Goal: Information Seeking & Learning: Learn about a topic

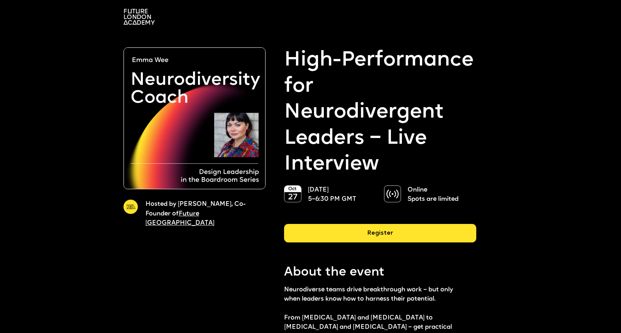
click at [394, 238] on div "Register" at bounding box center [380, 233] width 192 height 19
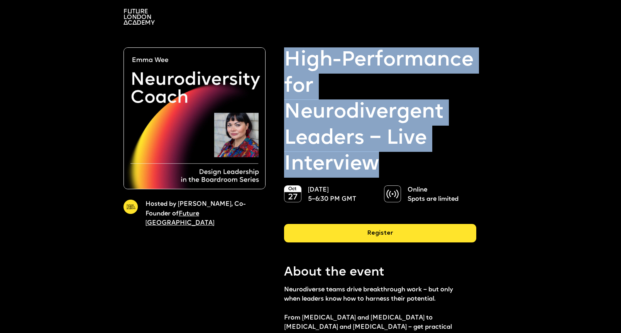
drag, startPoint x: 378, startPoint y: 166, endPoint x: 285, endPoint y: 62, distance: 140.0
click at [285, 62] on strong "High-Performance for Neurodivergent Leaders – Live Interview" at bounding box center [380, 112] width 192 height 130
copy strong "High-Performance for Neurodivergent Leaders – Live Interview"
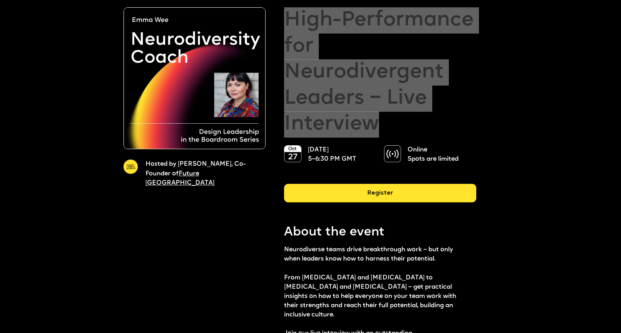
scroll to position [138, 0]
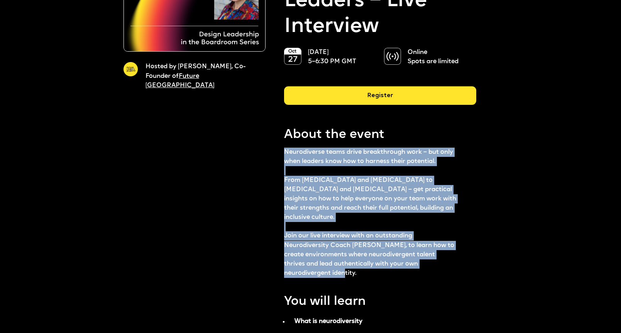
drag, startPoint x: 361, startPoint y: 263, endPoint x: 284, endPoint y: 152, distance: 134.2
click at [285, 152] on p "Neurodiverse teams drive breakthrough work – but only when leaders know how to …" at bounding box center [370, 213] width 173 height 130
copy p "Neurodiverse teams drive breakthrough work – but only when leaders know how to …"
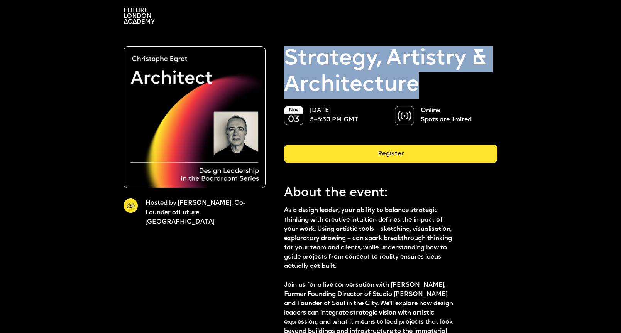
drag, startPoint x: 431, startPoint y: 85, endPoint x: 282, endPoint y: 58, distance: 151.8
copy p "Strategy, Artistry & Architecture"
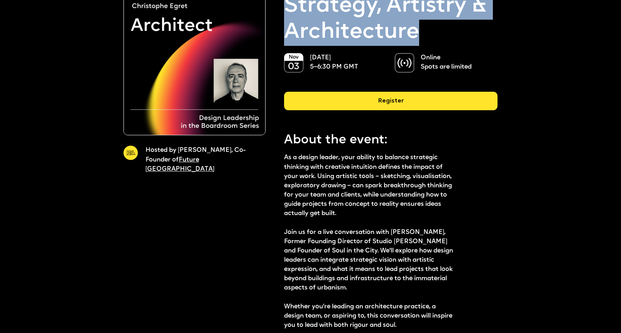
scroll to position [81, 0]
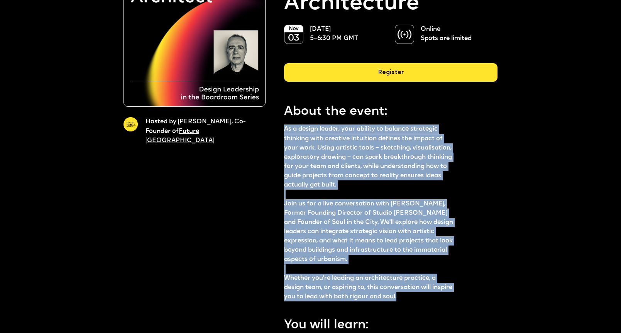
drag, startPoint x: 406, startPoint y: 297, endPoint x: 284, endPoint y: 133, distance: 204.9
click at [284, 133] on p "As a design leader, your ability to balance strategic thinking with creative in…" at bounding box center [370, 213] width 173 height 177
copy p "As a design leader, your ability to balance strategic thinking with creative in…"
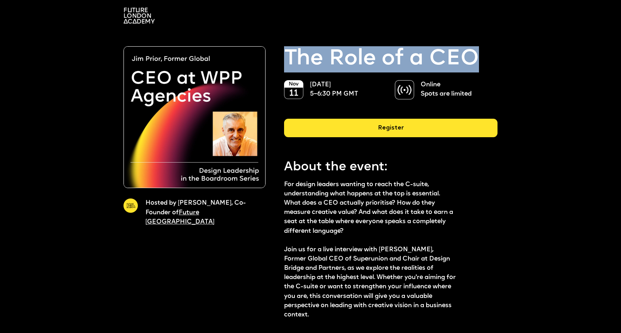
drag, startPoint x: 489, startPoint y: 52, endPoint x: 300, endPoint y: 45, distance: 189.2
